Goal: Transaction & Acquisition: Purchase product/service

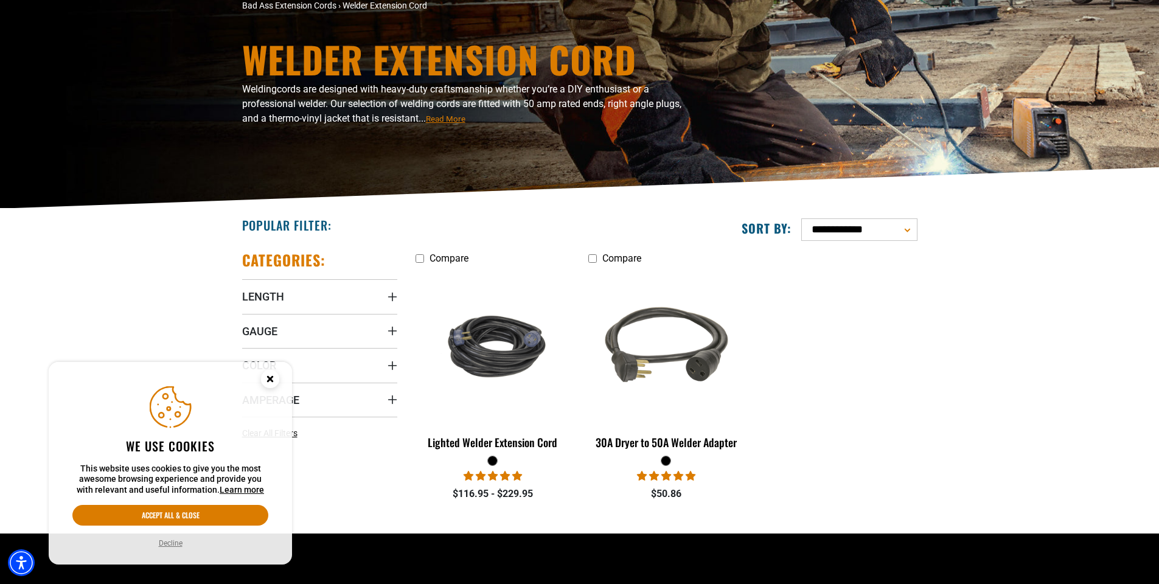
scroll to position [122, 0]
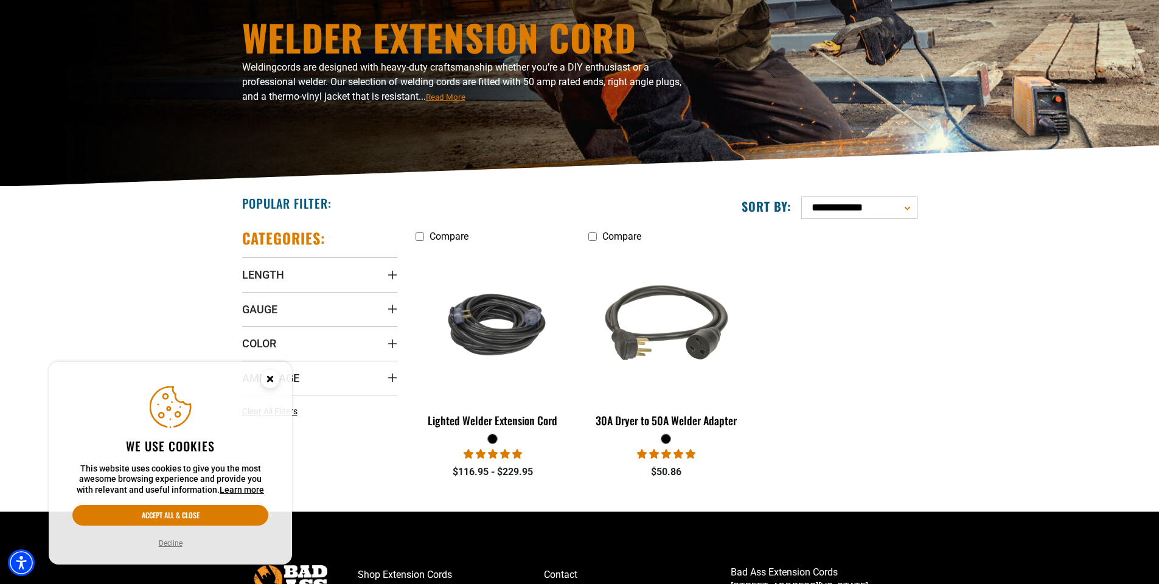
click at [269, 380] on icon "Close this option" at bounding box center [270, 379] width 4 height 4
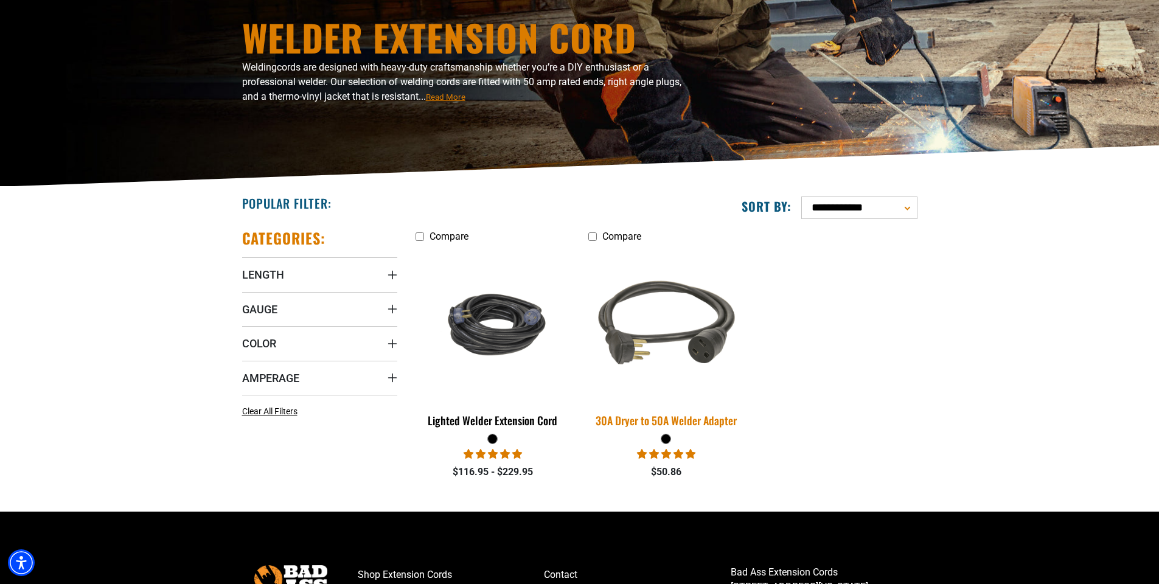
click at [634, 425] on div "30A Dryer to 50A Welder Adapter" at bounding box center [666, 420] width 155 height 11
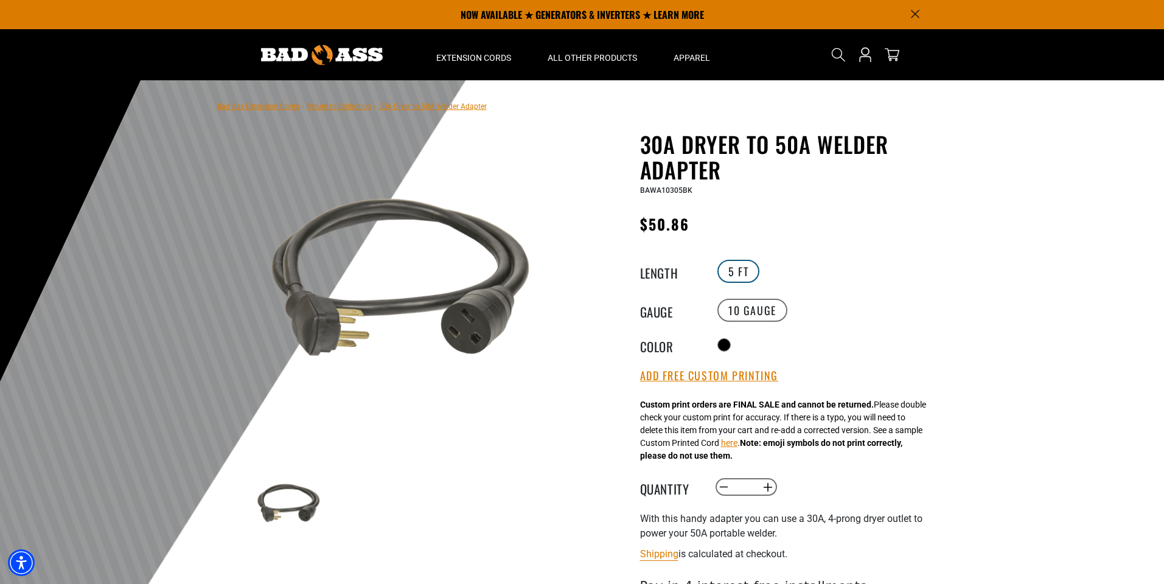
click at [748, 270] on label "5 FT" at bounding box center [739, 271] width 42 height 23
click at [739, 273] on label "5 FT" at bounding box center [739, 271] width 42 height 23
drag, startPoint x: 739, startPoint y: 273, endPoint x: 728, endPoint y: 273, distance: 11.6
click at [728, 273] on label "5 FT" at bounding box center [739, 271] width 42 height 23
